Goal: Complete application form

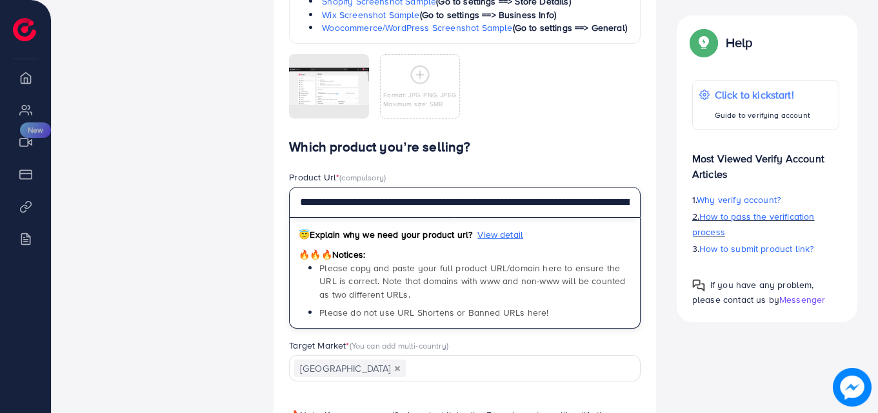
scroll to position [0, 82]
drag, startPoint x: 297, startPoint y: 217, endPoint x: 746, endPoint y: 229, distance: 449.1
paste input "*"
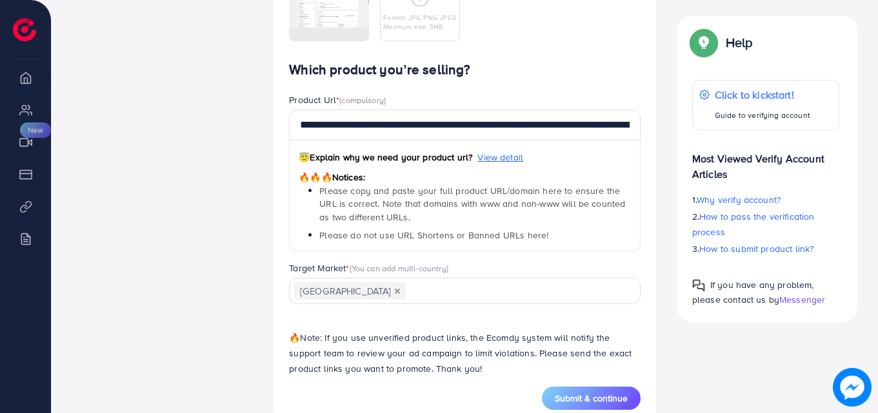
scroll to position [1244, 0]
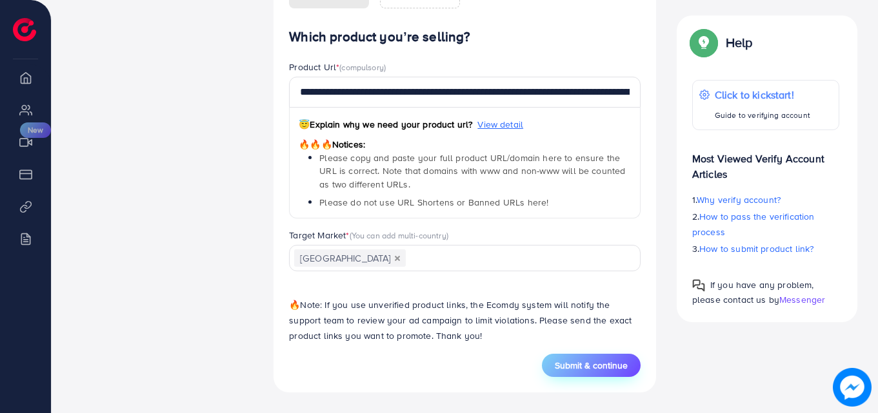
click at [580, 373] on button "Submit & continue" at bounding box center [591, 365] width 99 height 23
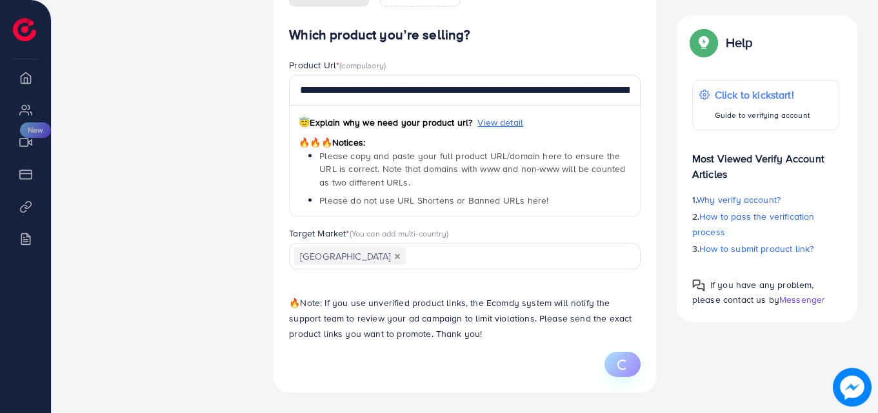
type input "**********"
